Goal: Transaction & Acquisition: Download file/media

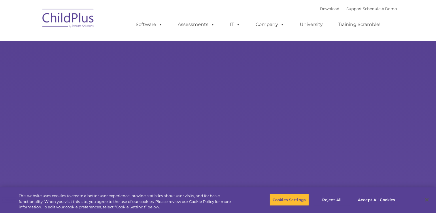
select select "MEDIUM"
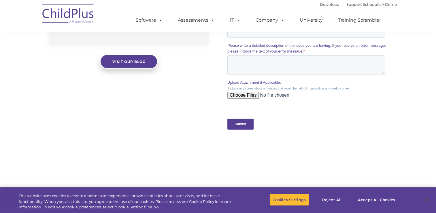
scroll to position [636, 0]
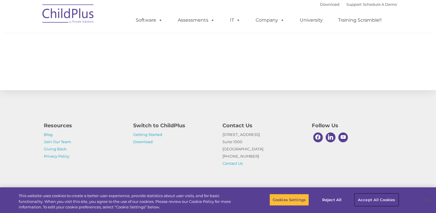
click at [369, 203] on button "Accept All Cookies" at bounding box center [377, 199] width 44 height 12
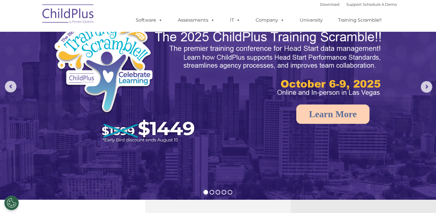
scroll to position [0, 0]
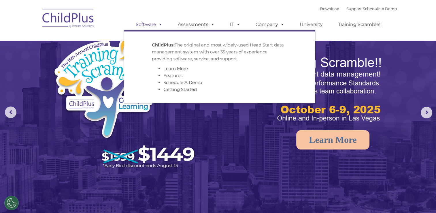
click at [162, 25] on span at bounding box center [159, 24] width 6 height 5
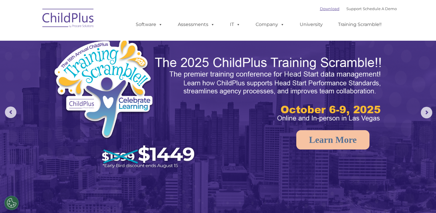
click at [323, 9] on link "Download" at bounding box center [330, 8] width 20 height 5
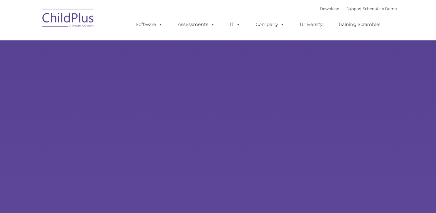
type input ""
select select "MEDIUM"
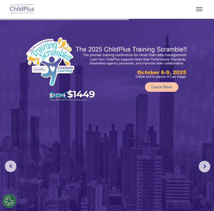
click at [201, 8] on button "button" at bounding box center [200, 9] width 12 height 9
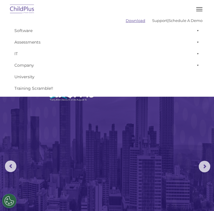
click at [126, 19] on link "Download" at bounding box center [136, 20] width 20 height 5
